Goal: Transaction & Acquisition: Purchase product/service

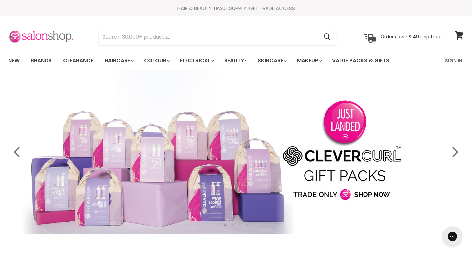
click at [36, 40] on img at bounding box center [41, 37] width 66 height 14
click at [454, 61] on link "Sign In" at bounding box center [453, 61] width 25 height 14
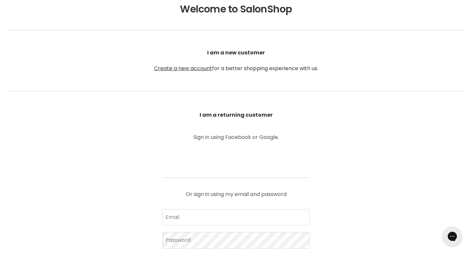
scroll to position [156, 0]
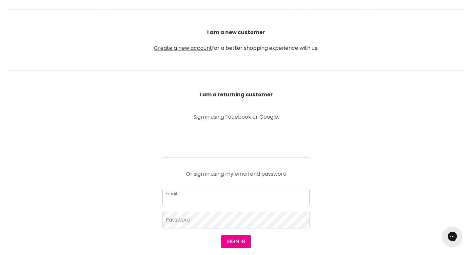
click at [220, 200] on input "Email" at bounding box center [236, 197] width 148 height 16
type input "daniellabellhair@gmail.com"
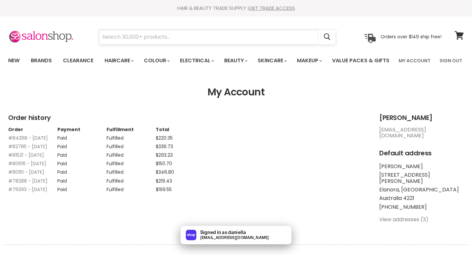
click at [168, 42] on input "Search" at bounding box center [208, 37] width 219 height 15
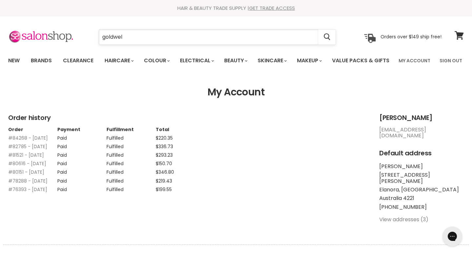
type input "goldwell"
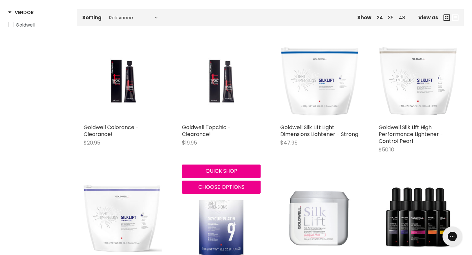
click at [220, 121] on img "Main content" at bounding box center [221, 81] width 52 height 79
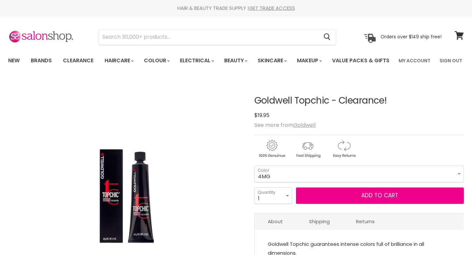
scroll to position [99, 0]
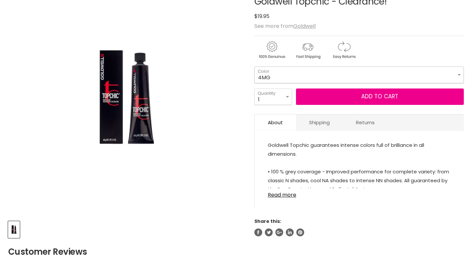
click at [284, 83] on select "4MG 700MAX 7N@RR 6N@RB 6N@KK 4N@KK [PERSON_NAME] 11PB 6KS 5RS 11G 5BV 5VA 6N@RV…" at bounding box center [360, 75] width 210 height 16
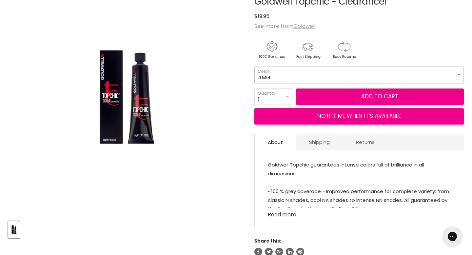
scroll to position [0, 0]
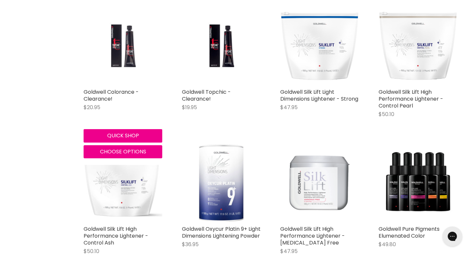
click at [129, 67] on img "Main content" at bounding box center [123, 46] width 52 height 79
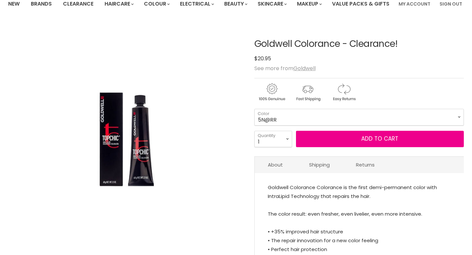
scroll to position [57, 0]
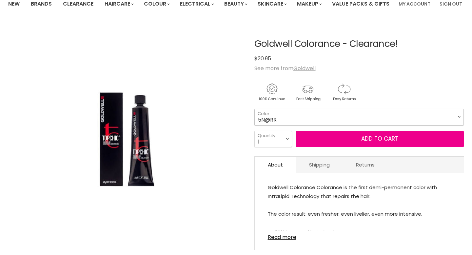
click at [292, 125] on select "5N@RR 5N@BK 8N@GK 6N@KK 5VA 5BV 7N@BK GG MIX VV MIX 6N@RV PASTEL MINT" at bounding box center [360, 117] width 210 height 16
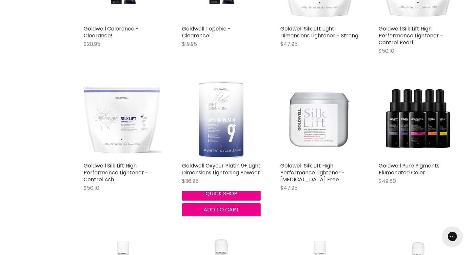
click at [224, 142] on img "Main content" at bounding box center [221, 119] width 46 height 79
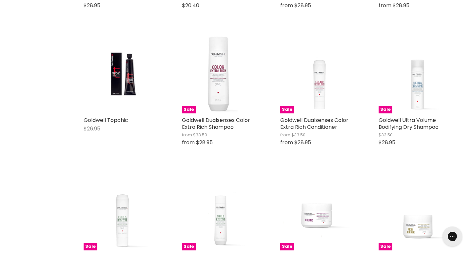
scroll to position [968, 0]
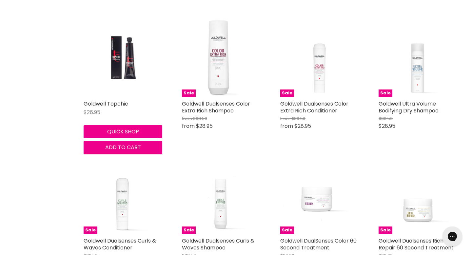
click at [113, 95] on img "Main content" at bounding box center [123, 57] width 52 height 79
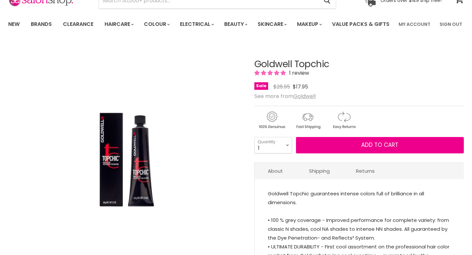
scroll to position [36, 0]
click at [270, 153] on select "1 2 3 4 5 6 7 8 9 10+" at bounding box center [274, 145] width 38 height 16
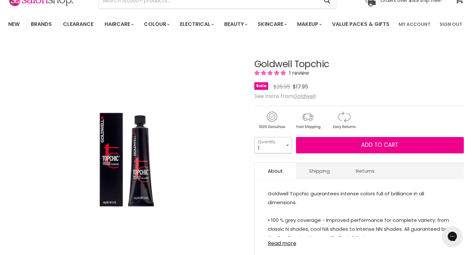
scroll to position [0, 0]
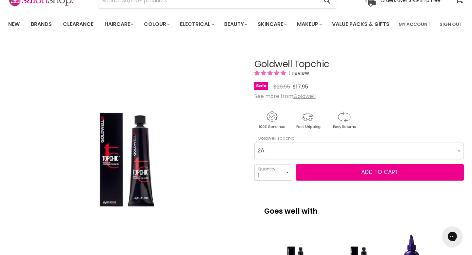
click at [272, 159] on Topchic-0-0 "2A 2N 3N 3NN 3VV 4B 4BP 4G 4MG 4N 4NA 4NN 4R 4V 5A 5B 5BG 5BP 5GB 5K 5MB 5N 5NA…" at bounding box center [360, 151] width 210 height 16
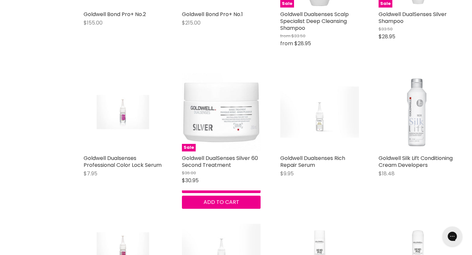
scroll to position [675, 0]
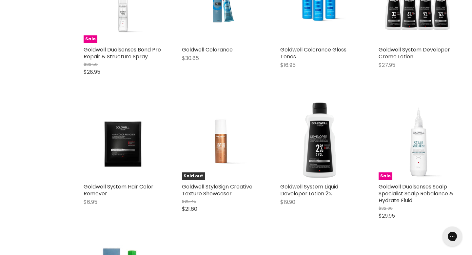
scroll to position [1026, 0]
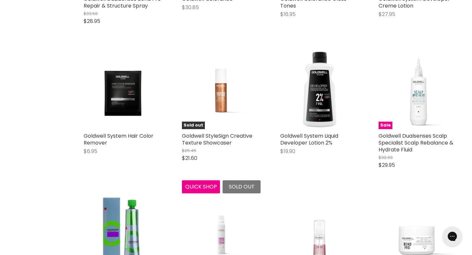
scroll to position [308, 0]
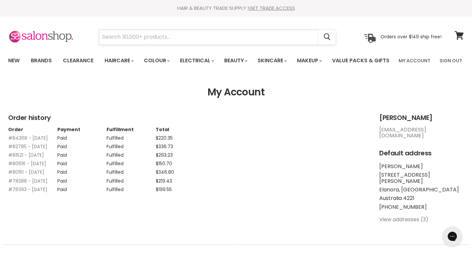
click at [141, 43] on input "Search" at bounding box center [208, 37] width 219 height 15
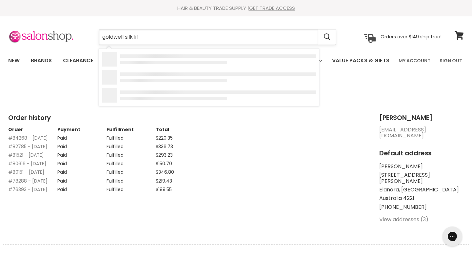
type input "goldwell silk lift"
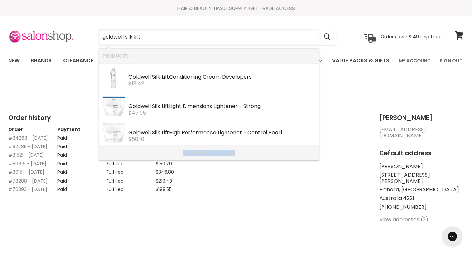
click at [196, 153] on link "View all 6 products" at bounding box center [209, 153] width 214 height 5
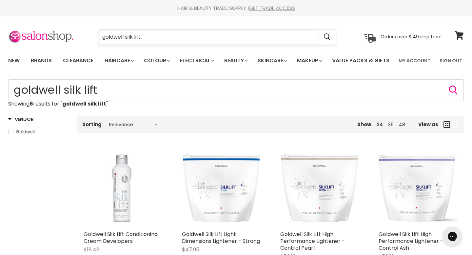
click at [186, 37] on input "goldwell silk lift" at bounding box center [208, 37] width 219 height 15
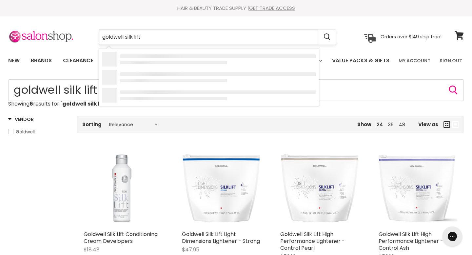
click at [186, 37] on input "goldwell silk lift" at bounding box center [208, 37] width 219 height 15
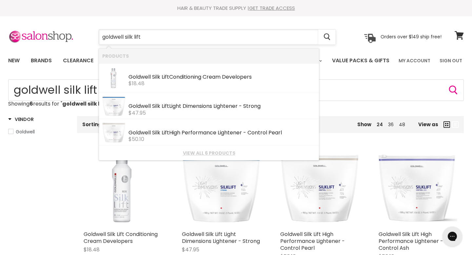
click at [186, 37] on input "goldwell silk lift" at bounding box center [208, 37] width 219 height 15
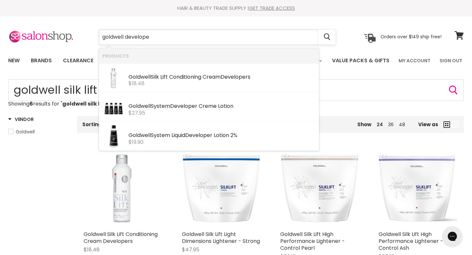
type input "goldwell developer"
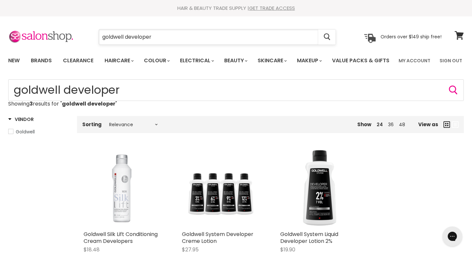
click at [167, 36] on input "goldwell developer" at bounding box center [208, 37] width 219 height 15
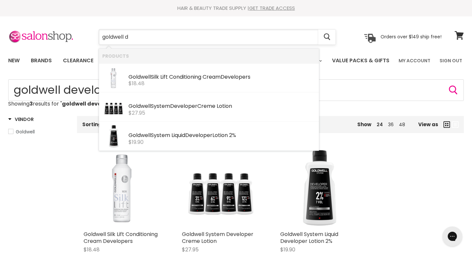
type input "goldwell"
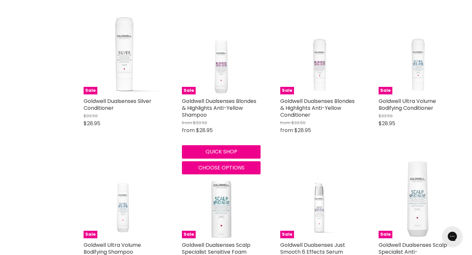
scroll to position [545, 0]
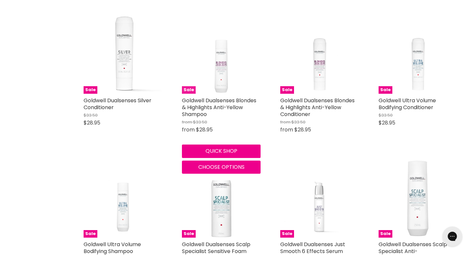
click at [220, 94] on img "Main content" at bounding box center [221, 54] width 79 height 79
